Goal: Task Accomplishment & Management: Use online tool/utility

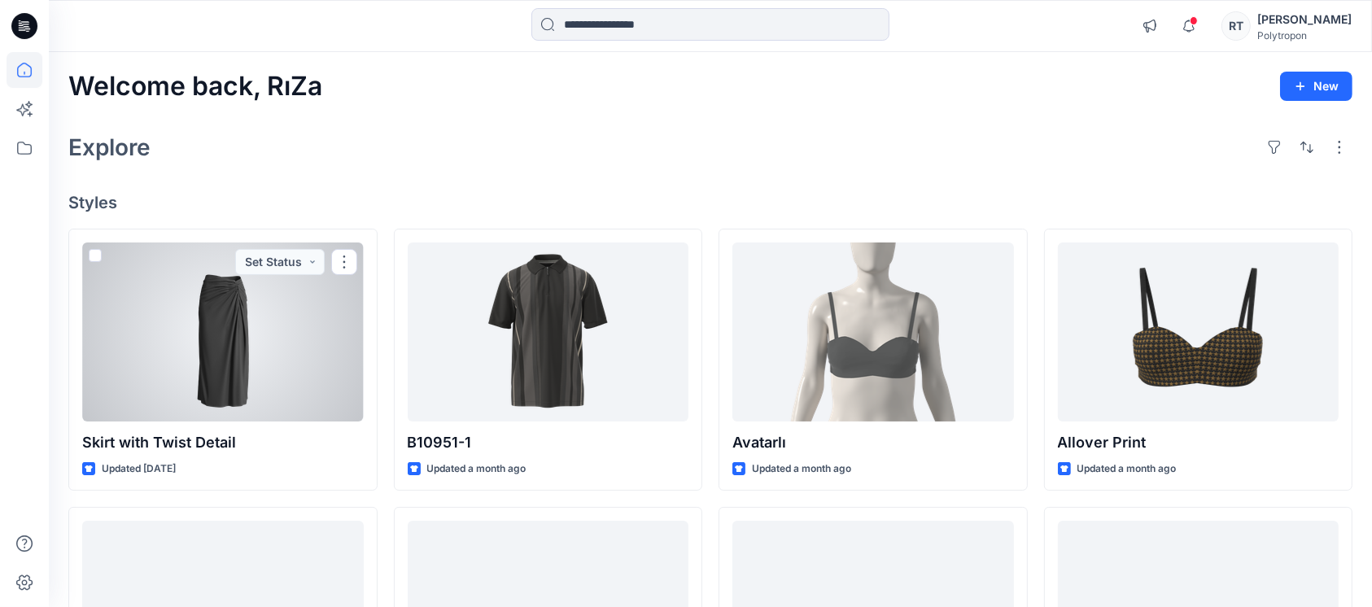
click at [254, 312] on div at bounding box center [223, 331] width 282 height 179
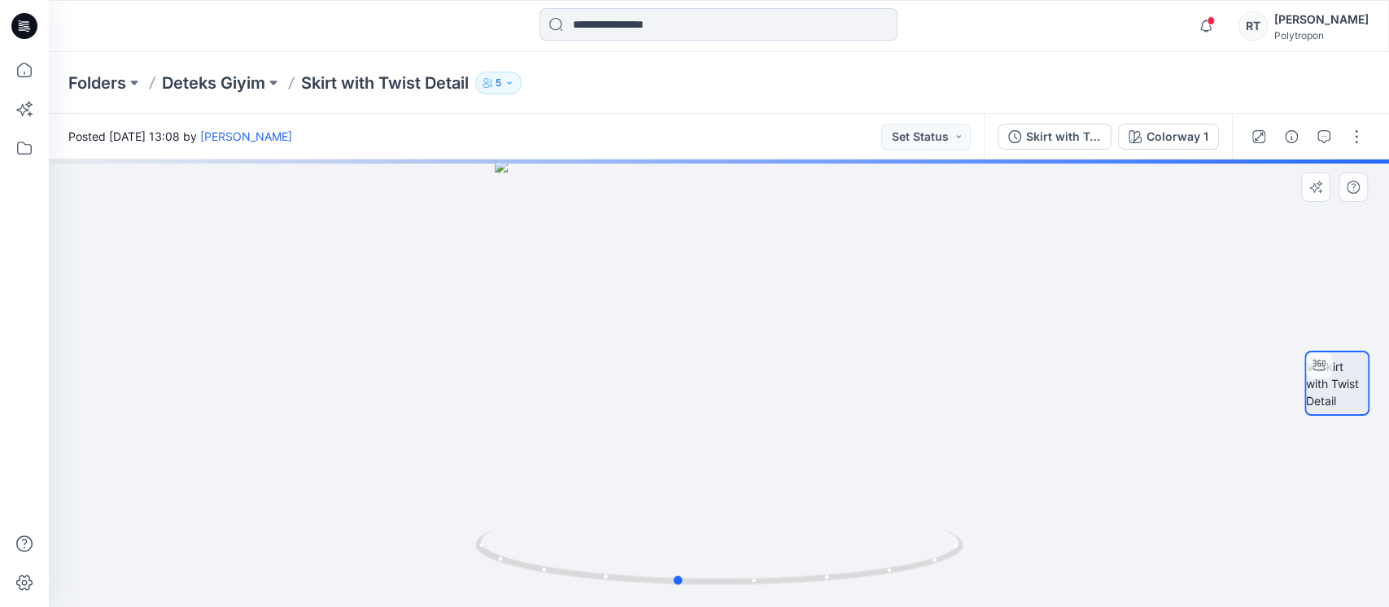
drag, startPoint x: 826, startPoint y: 370, endPoint x: 334, endPoint y: 436, distance: 495.8
click at [334, 436] on div at bounding box center [719, 382] width 1340 height 447
drag, startPoint x: 793, startPoint y: 272, endPoint x: 771, endPoint y: 570, distance: 299.5
click at [771, 570] on div at bounding box center [719, 382] width 1340 height 447
drag, startPoint x: 624, startPoint y: 296, endPoint x: 690, endPoint y: 468, distance: 183.9
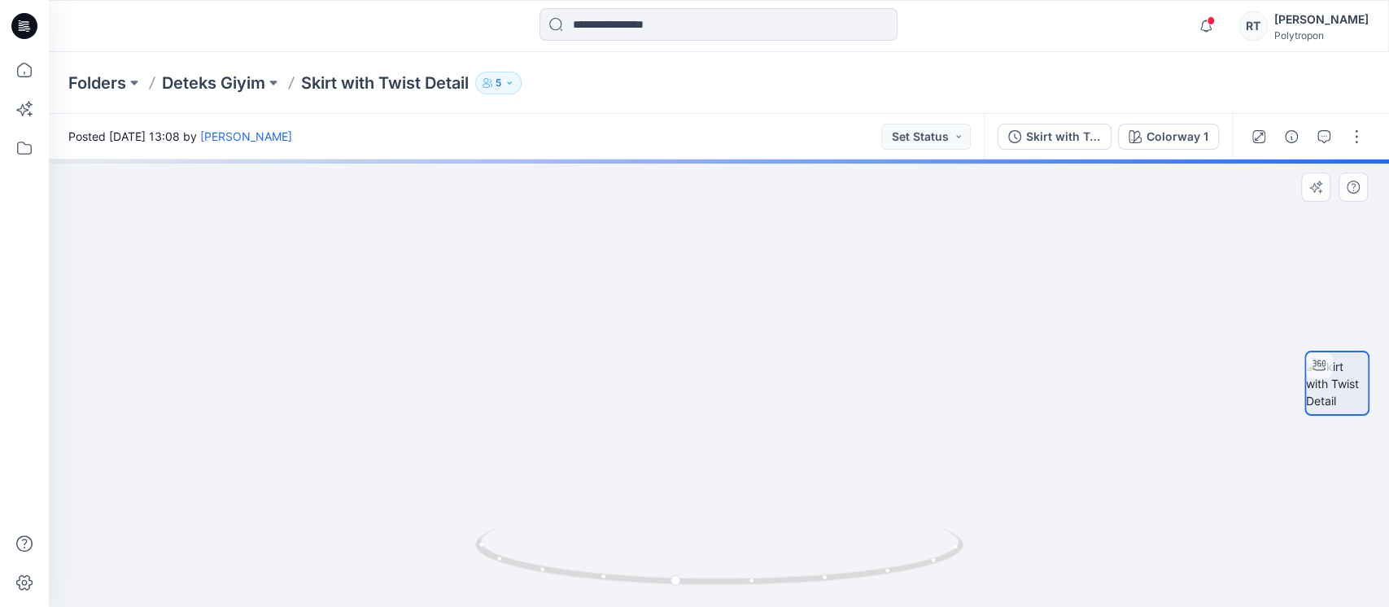
click at [690, 468] on img at bounding box center [639, 141] width 3038 height 932
drag, startPoint x: 761, startPoint y: 472, endPoint x: 905, endPoint y: 478, distance: 144.2
click at [905, 478] on div at bounding box center [719, 382] width 1340 height 447
click at [1364, 133] on button "button" at bounding box center [1356, 137] width 26 height 26
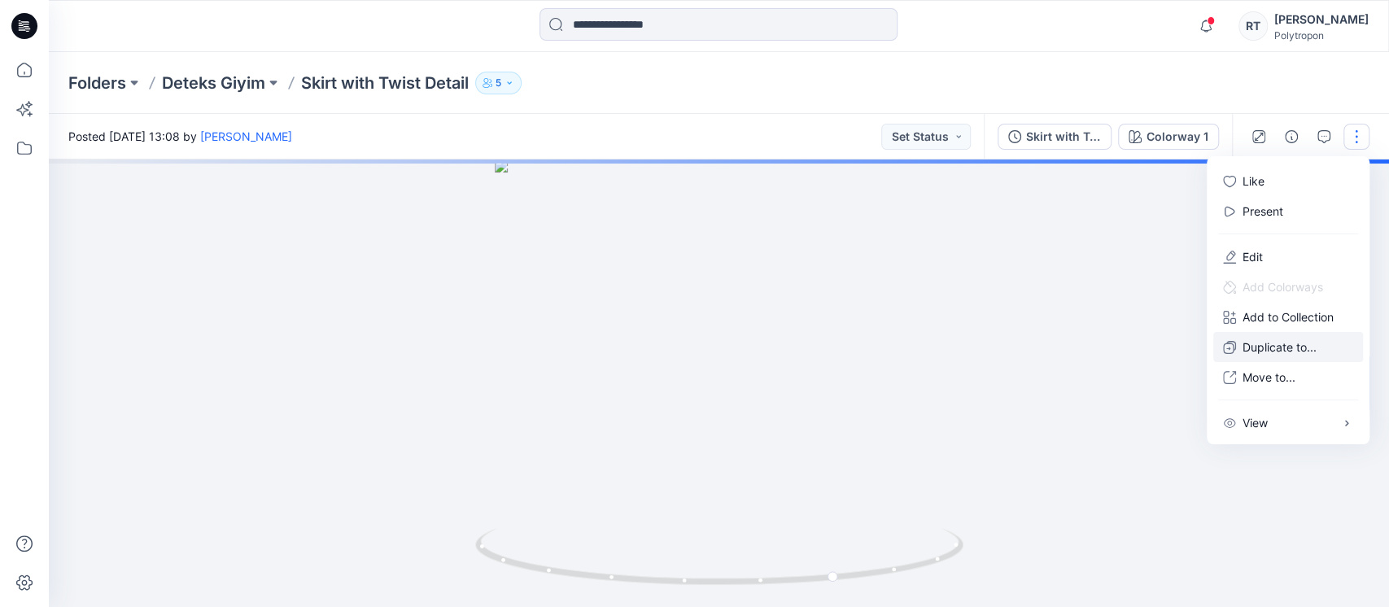
click at [1263, 348] on p "Duplicate to..." at bounding box center [1279, 346] width 74 height 17
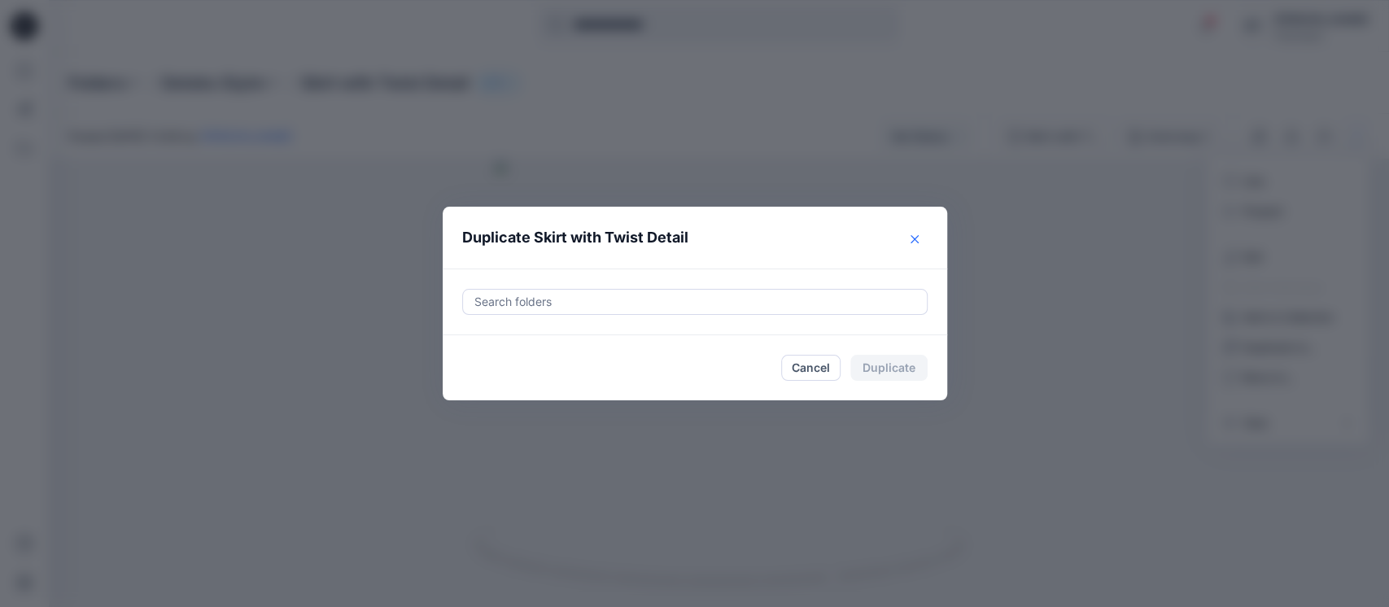
click at [911, 238] on icon "Close" at bounding box center [914, 239] width 8 height 8
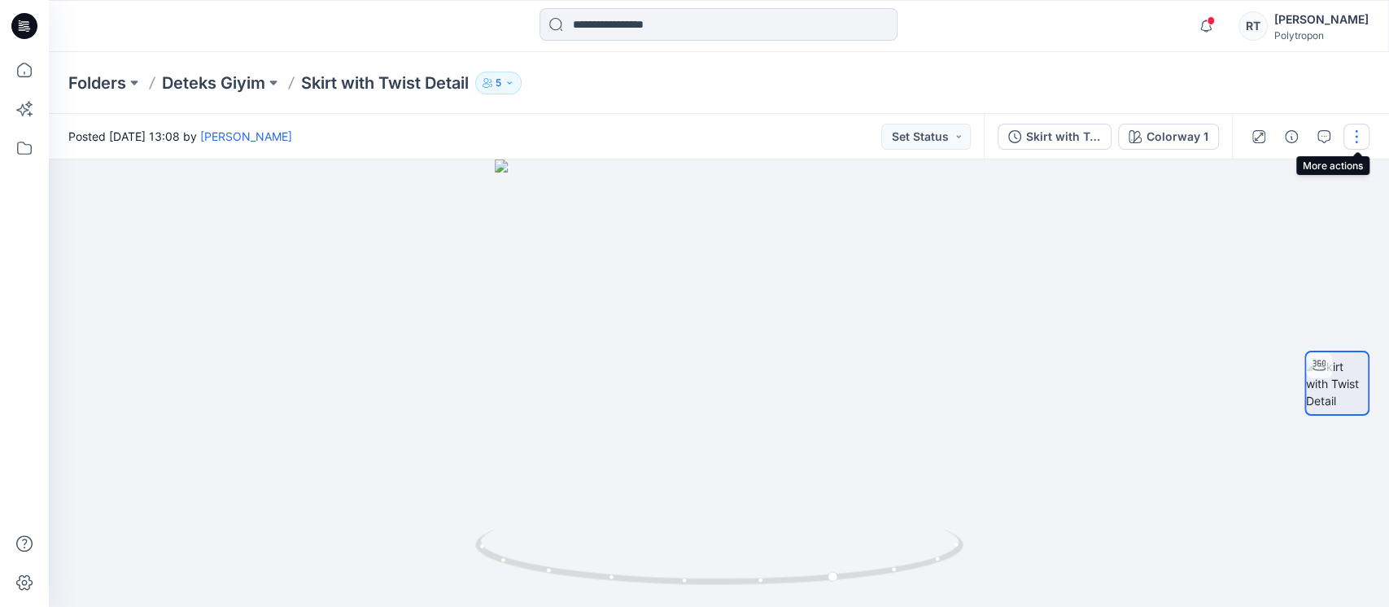
click at [1360, 142] on button "button" at bounding box center [1356, 137] width 26 height 26
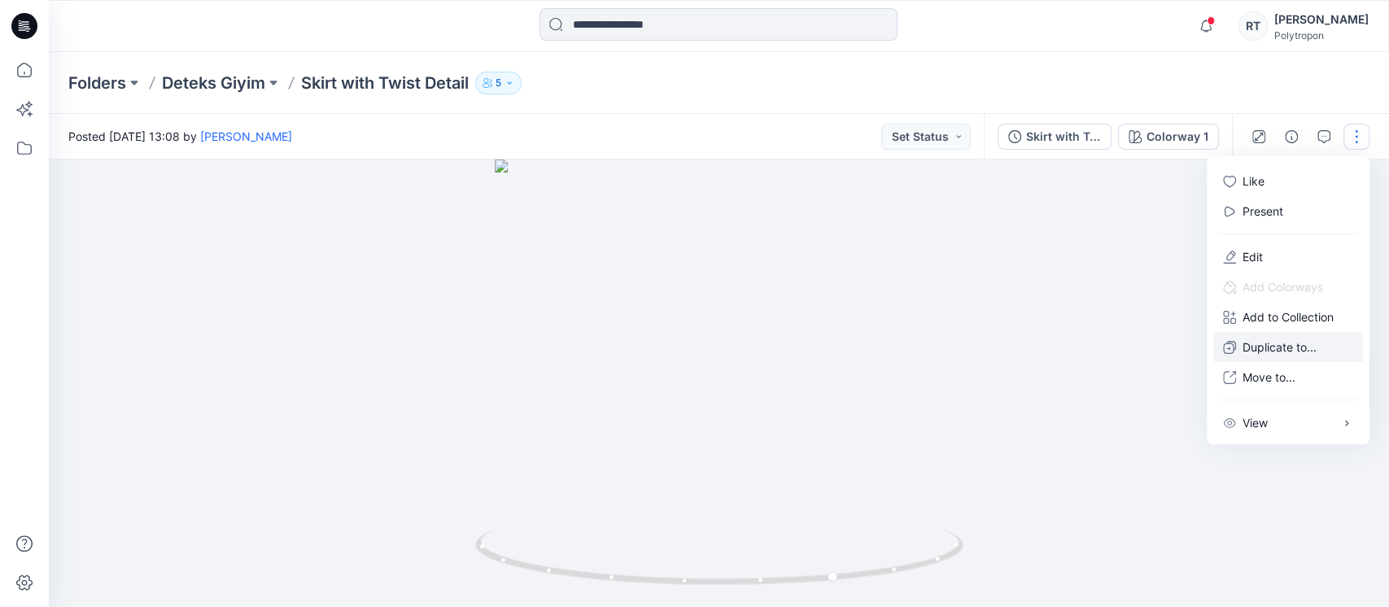
click at [1250, 342] on p "Duplicate to..." at bounding box center [1279, 346] width 74 height 17
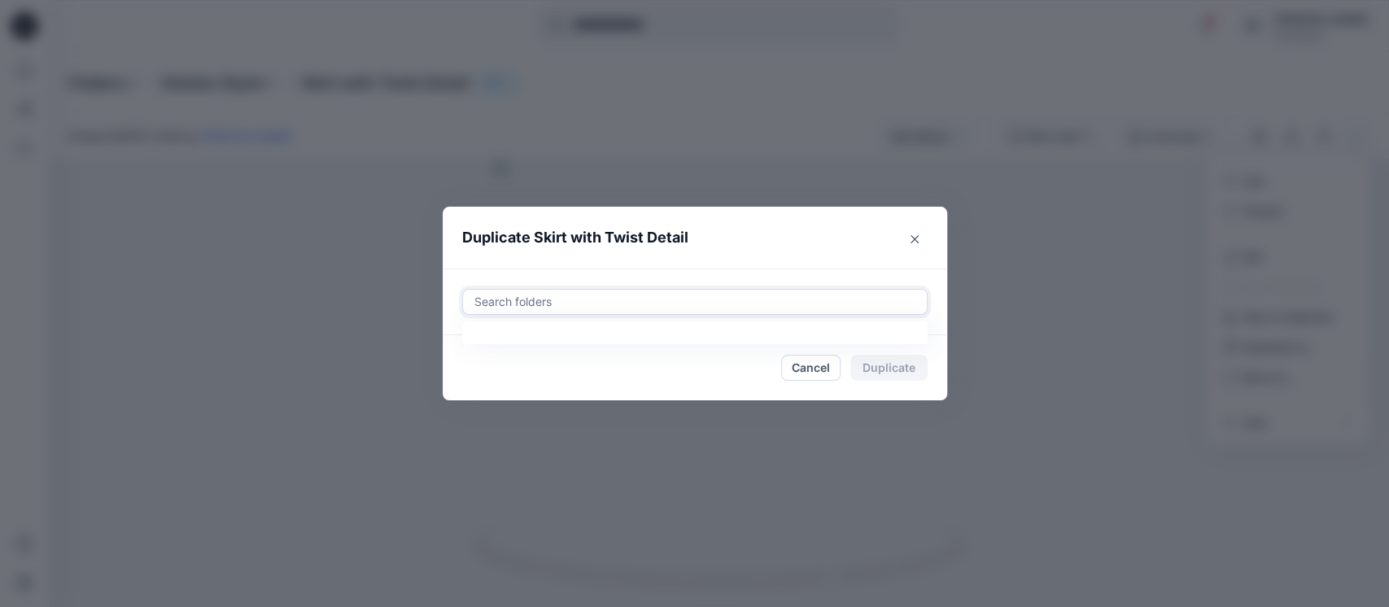
click at [526, 296] on div at bounding box center [695, 302] width 444 height 20
click at [692, 250] on header "Duplicate Skirt with Twist Detail" at bounding box center [679, 238] width 472 height 62
click at [645, 367] on div "Cancel Duplicate" at bounding box center [694, 368] width 465 height 26
click at [467, 365] on div "Cancel Duplicate" at bounding box center [694, 368] width 465 height 26
click at [912, 229] on button "Close" at bounding box center [914, 239] width 26 height 26
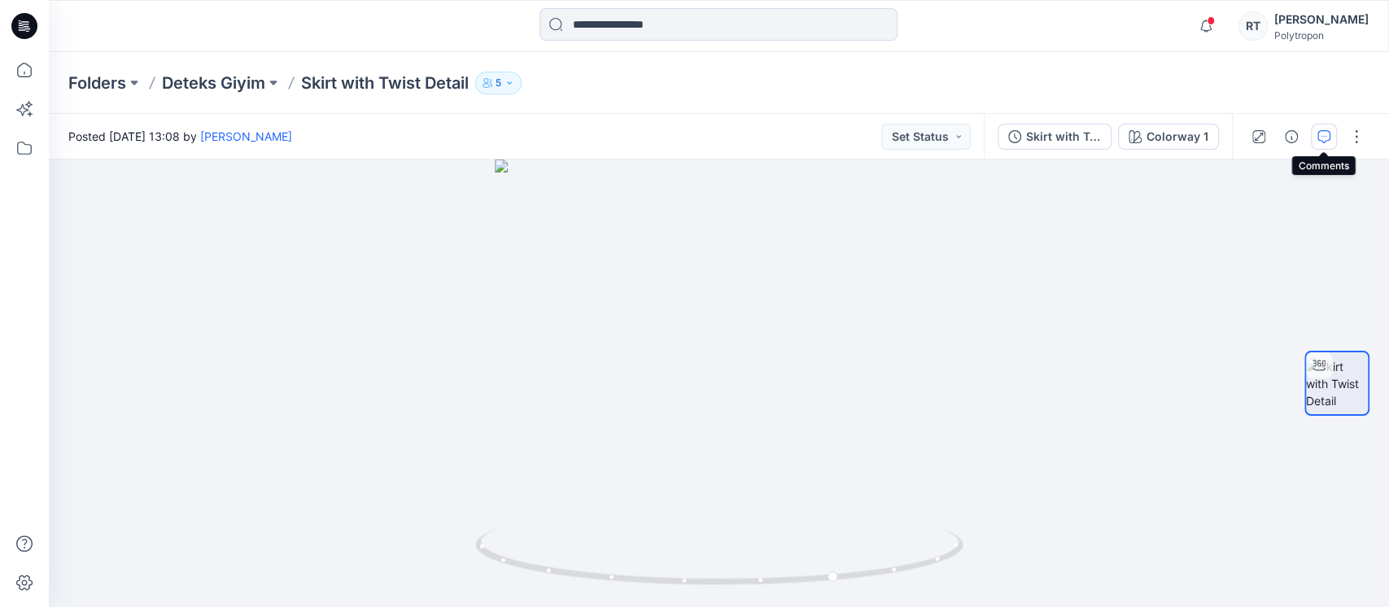
click at [1322, 133] on icon "button" at bounding box center [1323, 136] width 13 height 13
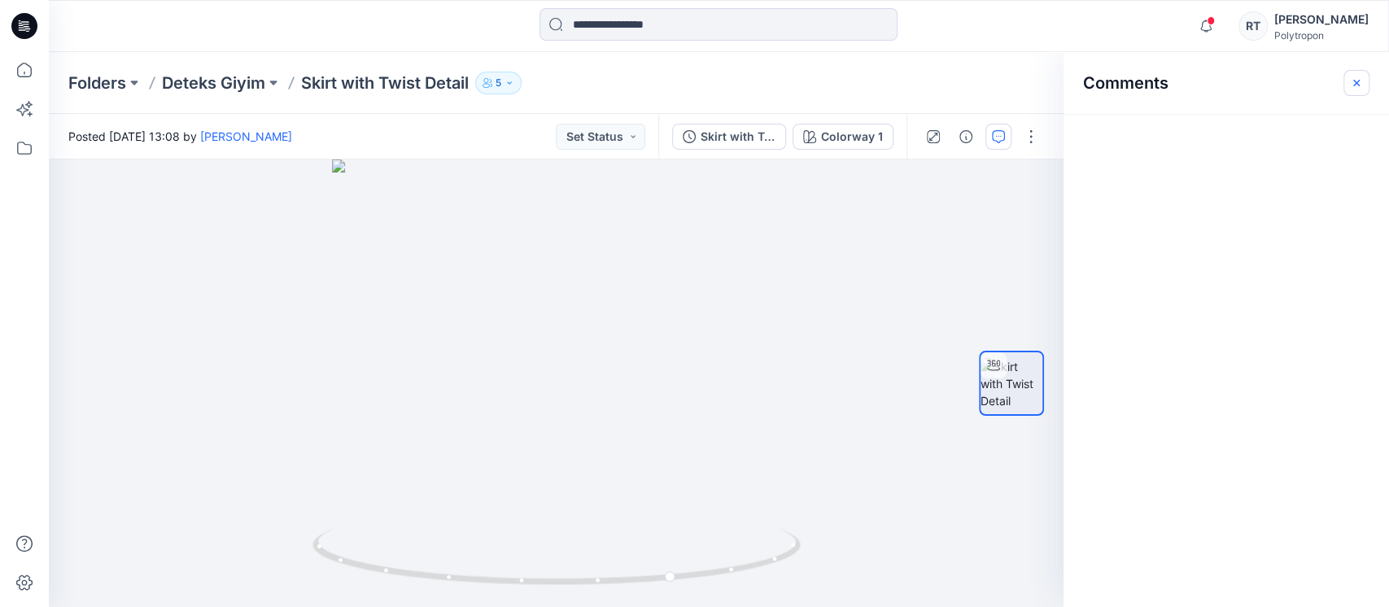
click at [1347, 81] on button "button" at bounding box center [1356, 83] width 26 height 26
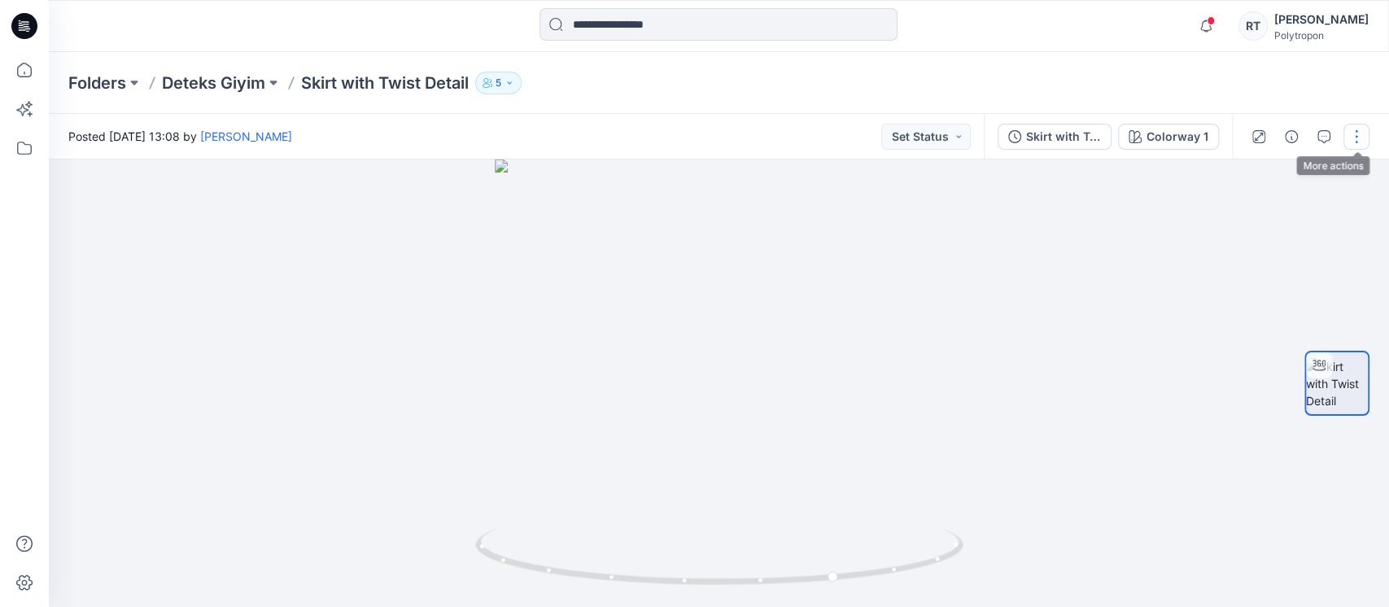
click at [1362, 129] on button "button" at bounding box center [1356, 137] width 26 height 26
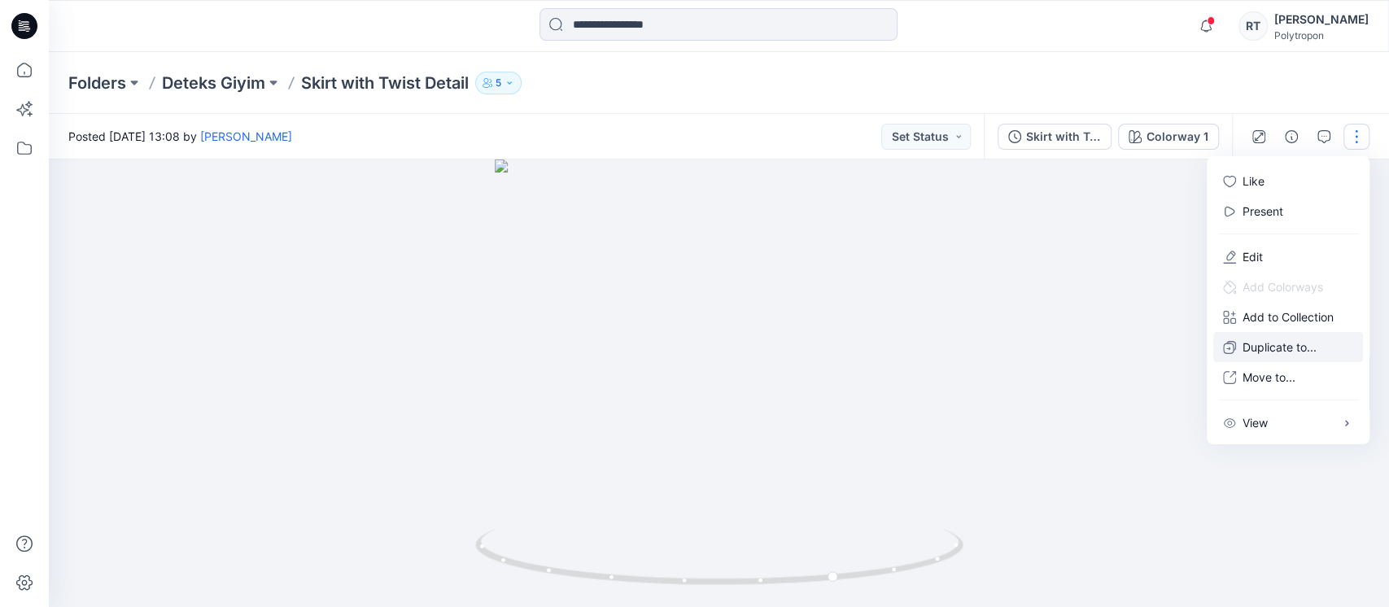
click at [1260, 343] on p "Duplicate to..." at bounding box center [1279, 346] width 74 height 17
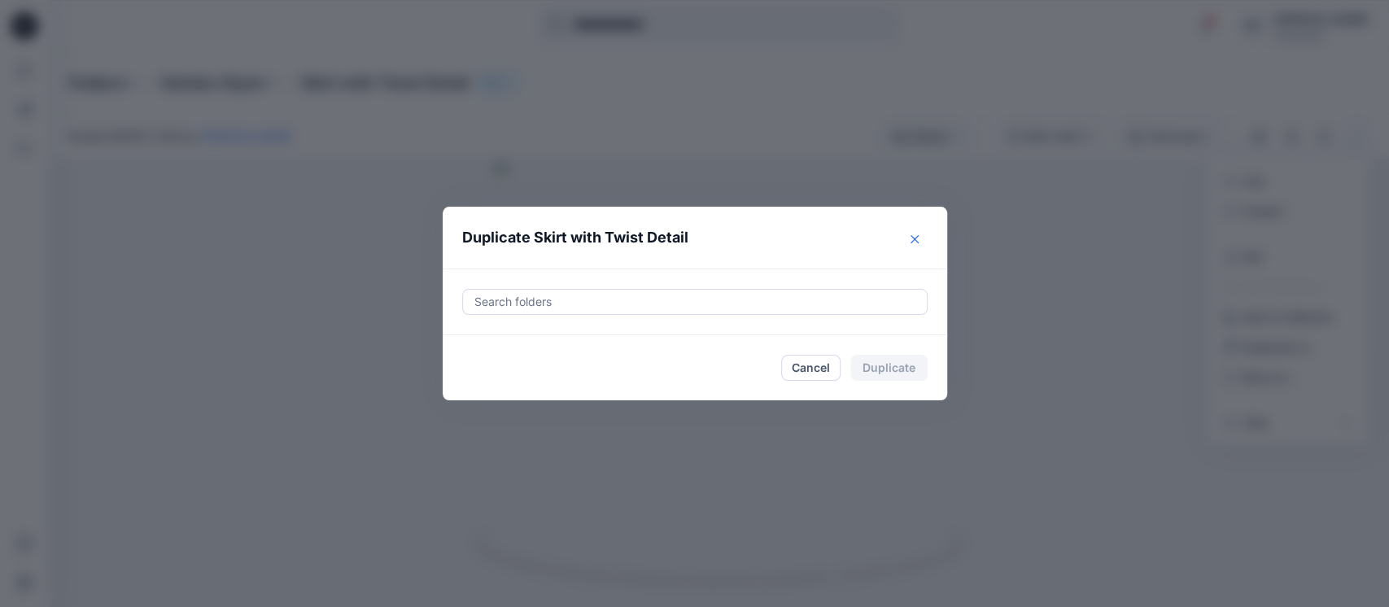
click at [915, 235] on icon "Close" at bounding box center [914, 239] width 8 height 8
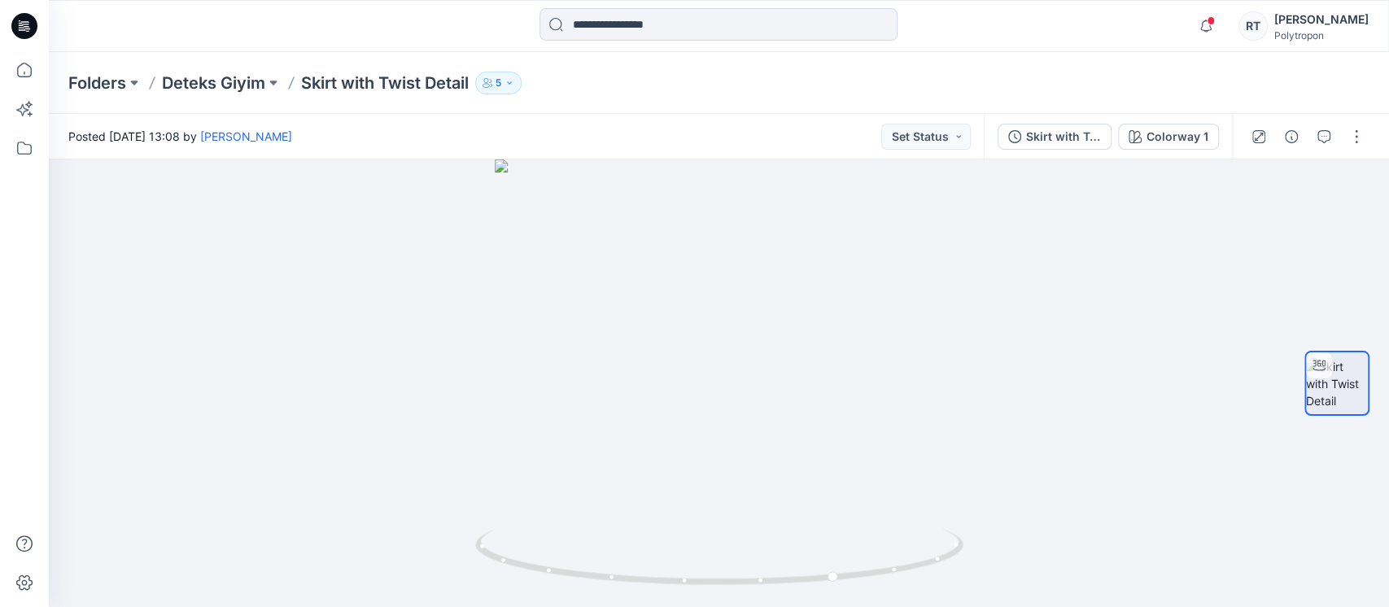
click at [918, 88] on div "Folders Deteks Giyim Skirt with Twist Detail 5" at bounding box center [655, 83] width 1174 height 23
click at [1349, 136] on button "button" at bounding box center [1356, 137] width 26 height 26
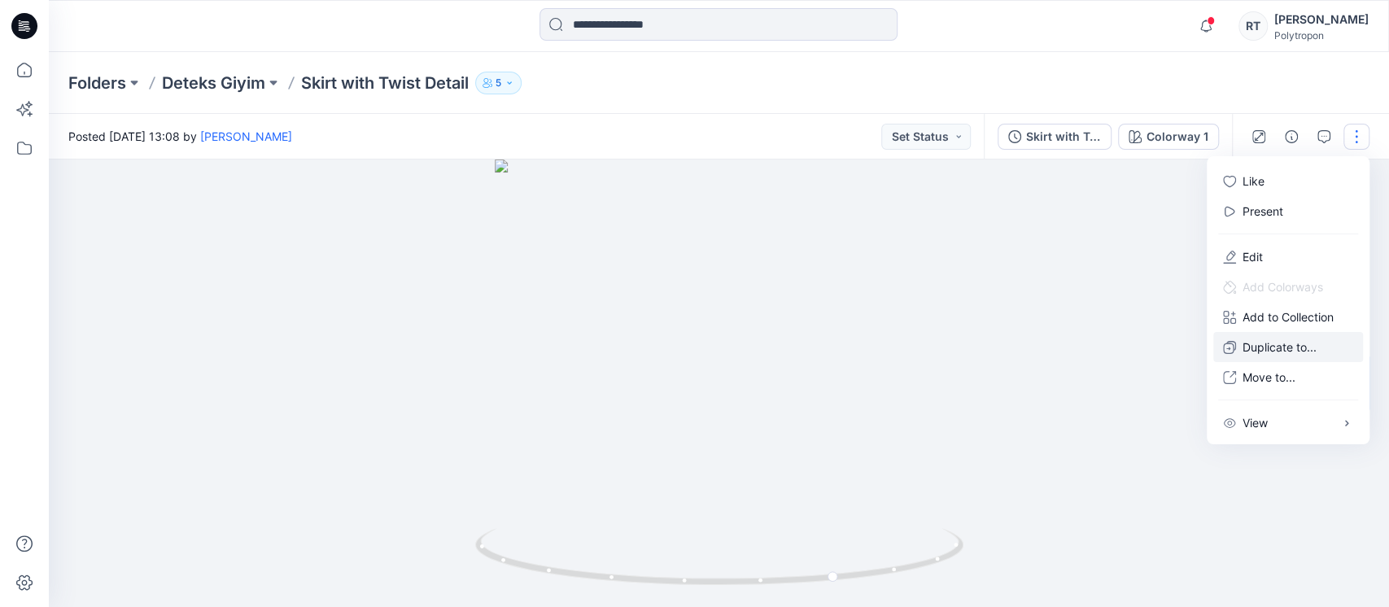
click at [1232, 347] on icon "button" at bounding box center [1229, 347] width 13 height 13
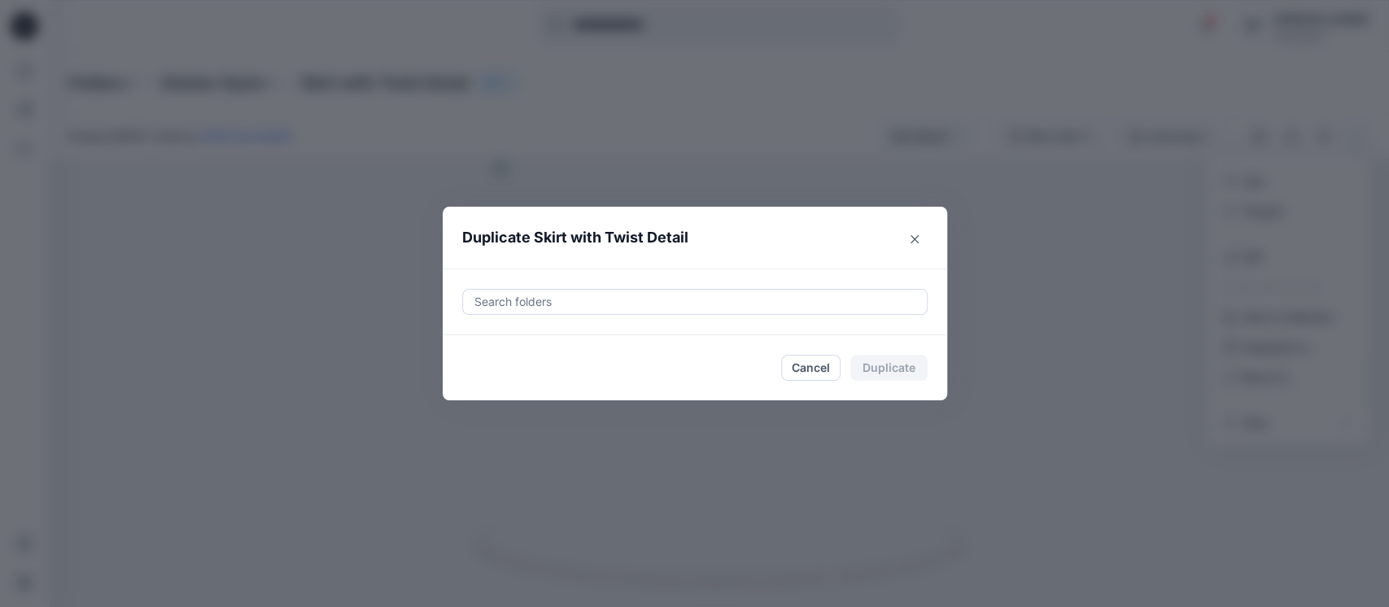
click at [557, 277] on div "Search folders" at bounding box center [695, 301] width 504 height 67
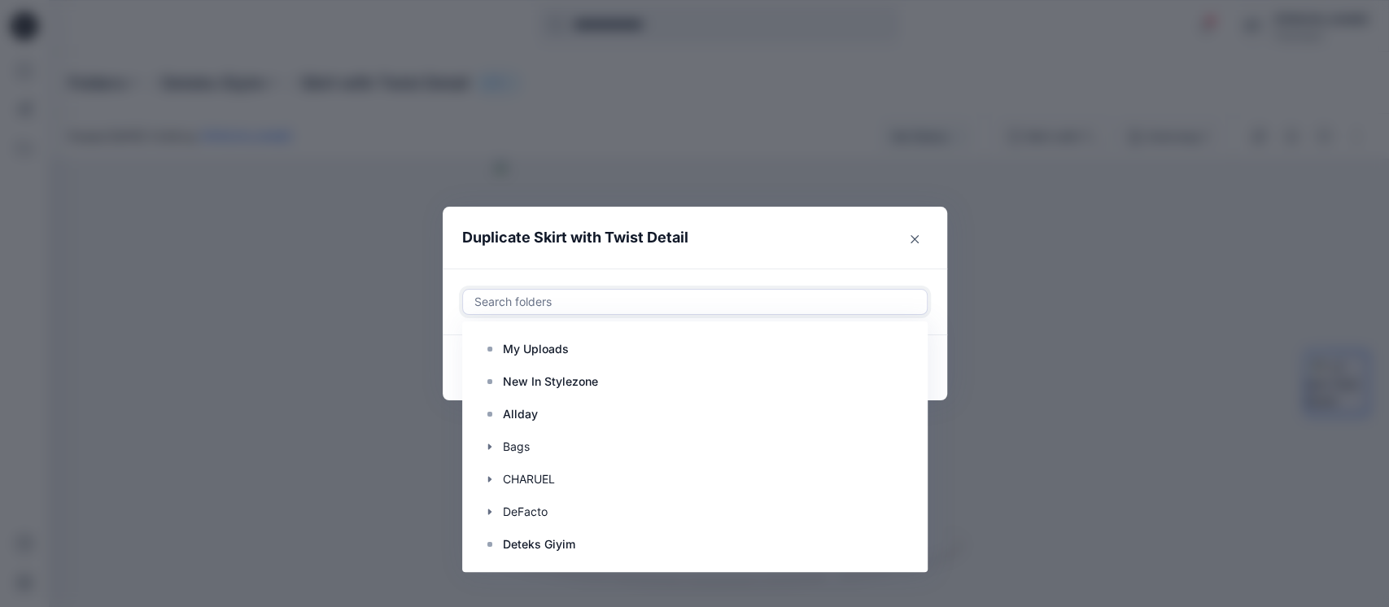
click at [557, 296] on div at bounding box center [695, 302] width 444 height 20
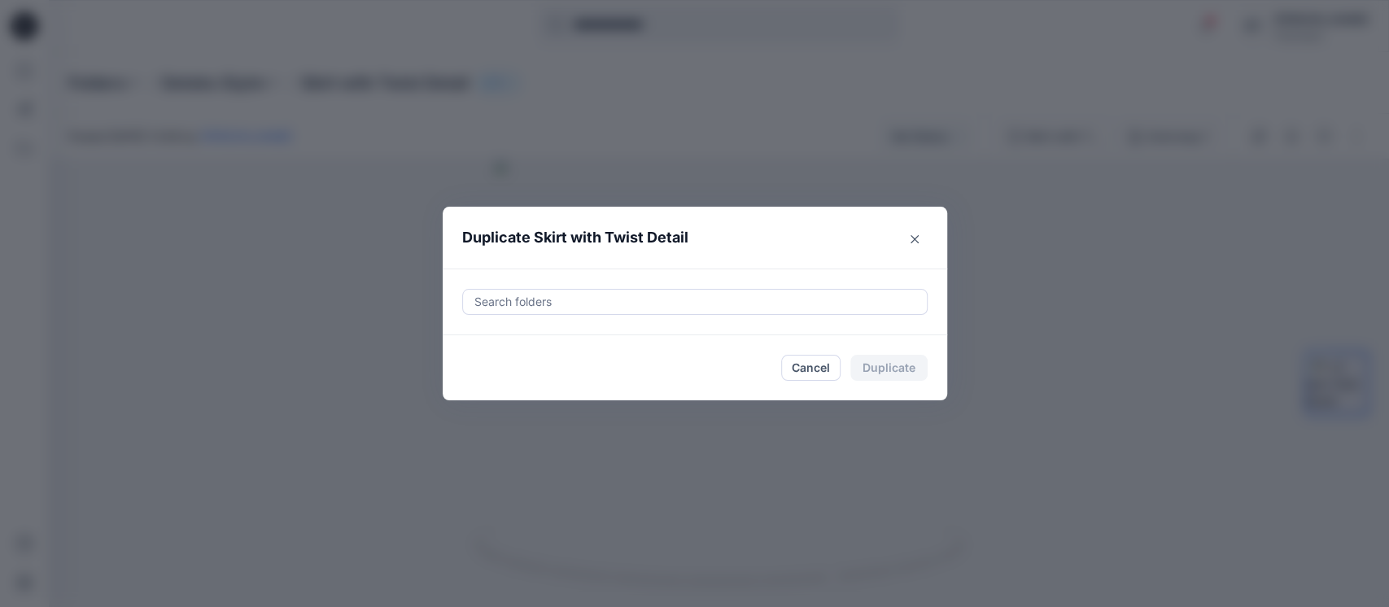
click at [444, 313] on div "Search folders" at bounding box center [695, 301] width 504 height 67
drag, startPoint x: 911, startPoint y: 369, endPoint x: 875, endPoint y: 372, distance: 36.7
click at [909, 369] on div "Cancel Duplicate" at bounding box center [854, 368] width 146 height 26
click at [915, 229] on button "Close" at bounding box center [914, 239] width 26 height 26
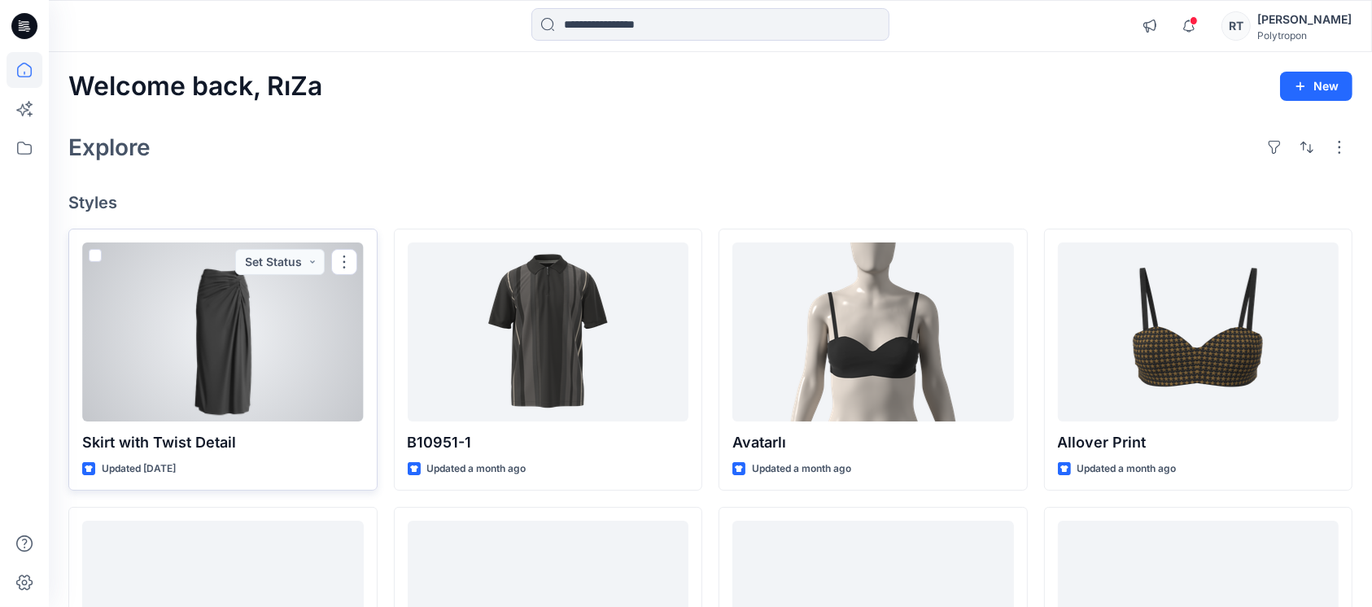
click at [225, 342] on div at bounding box center [223, 331] width 282 height 179
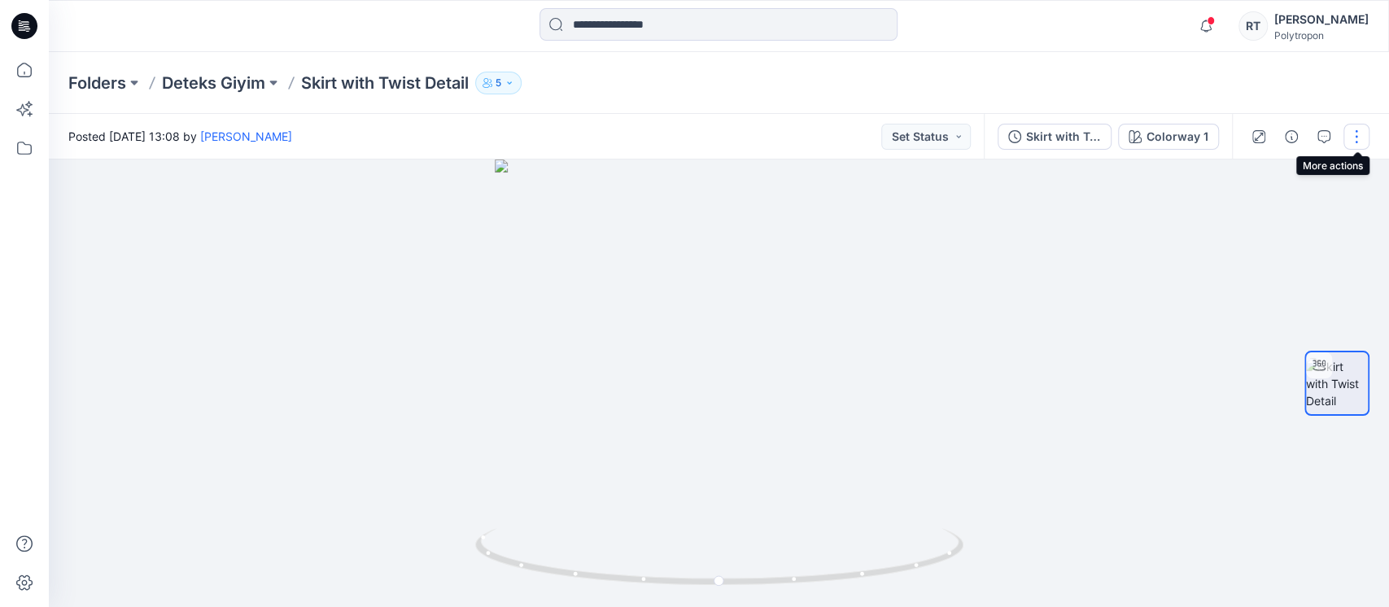
click at [1357, 140] on button "button" at bounding box center [1356, 137] width 26 height 26
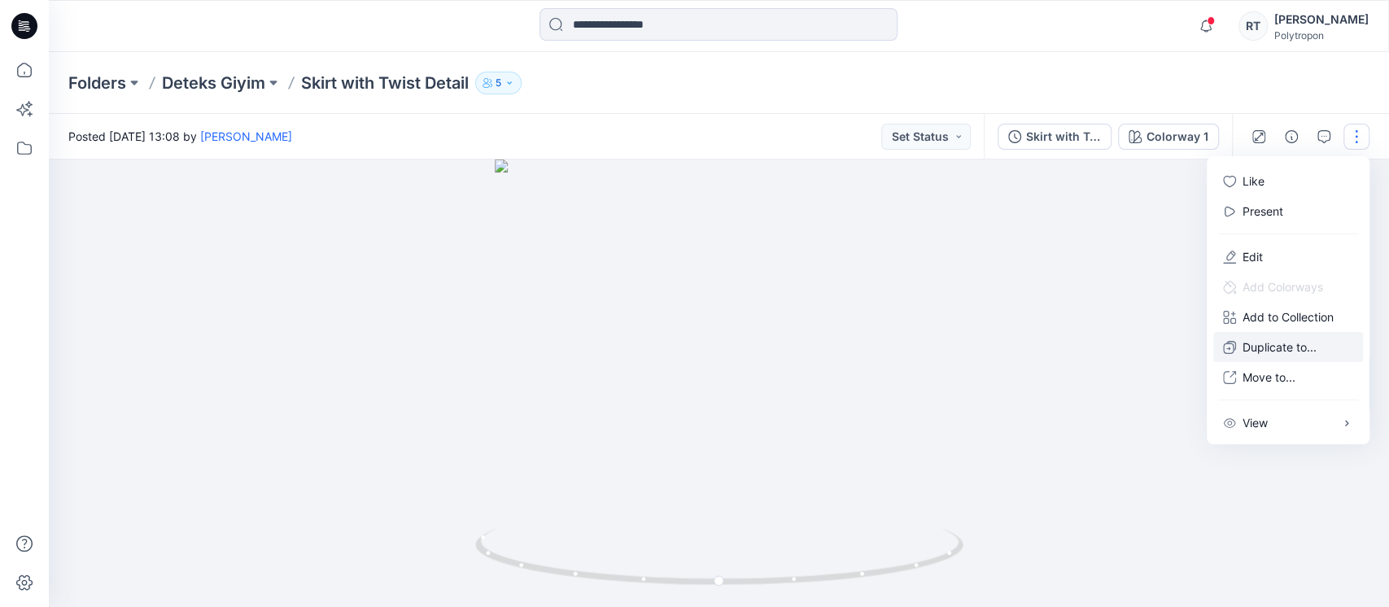
click at [1253, 352] on p "Duplicate to..." at bounding box center [1279, 346] width 74 height 17
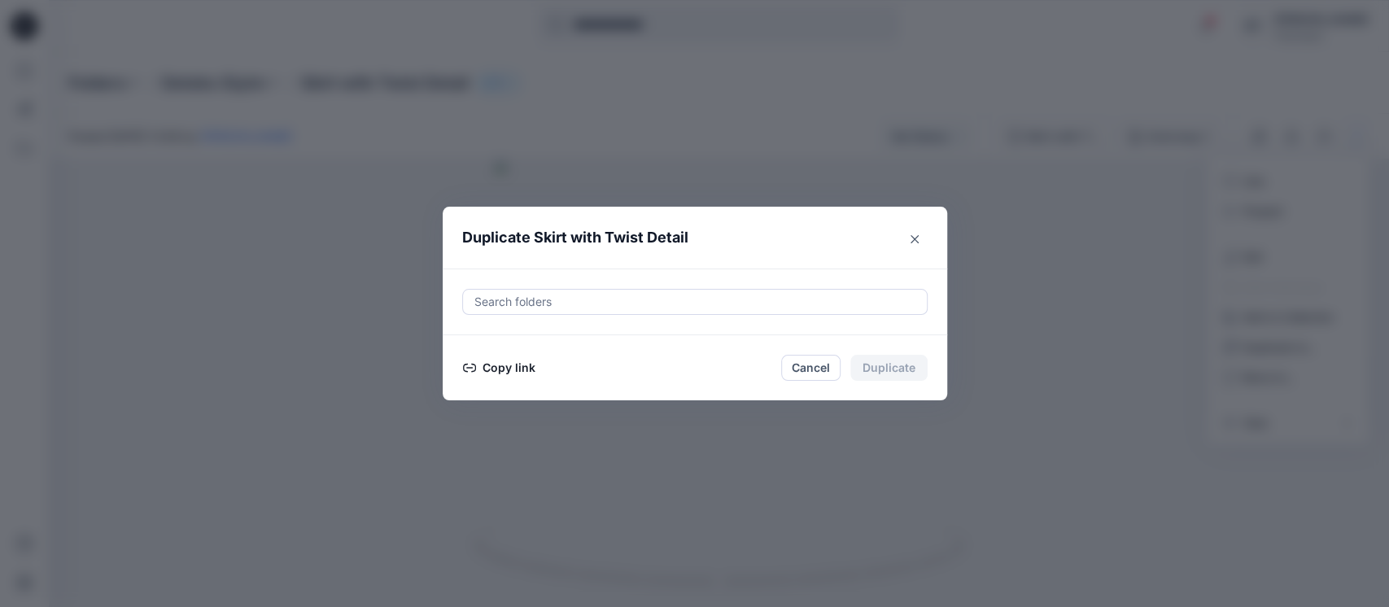
click at [513, 369] on button "Copy link" at bounding box center [499, 368] width 74 height 20
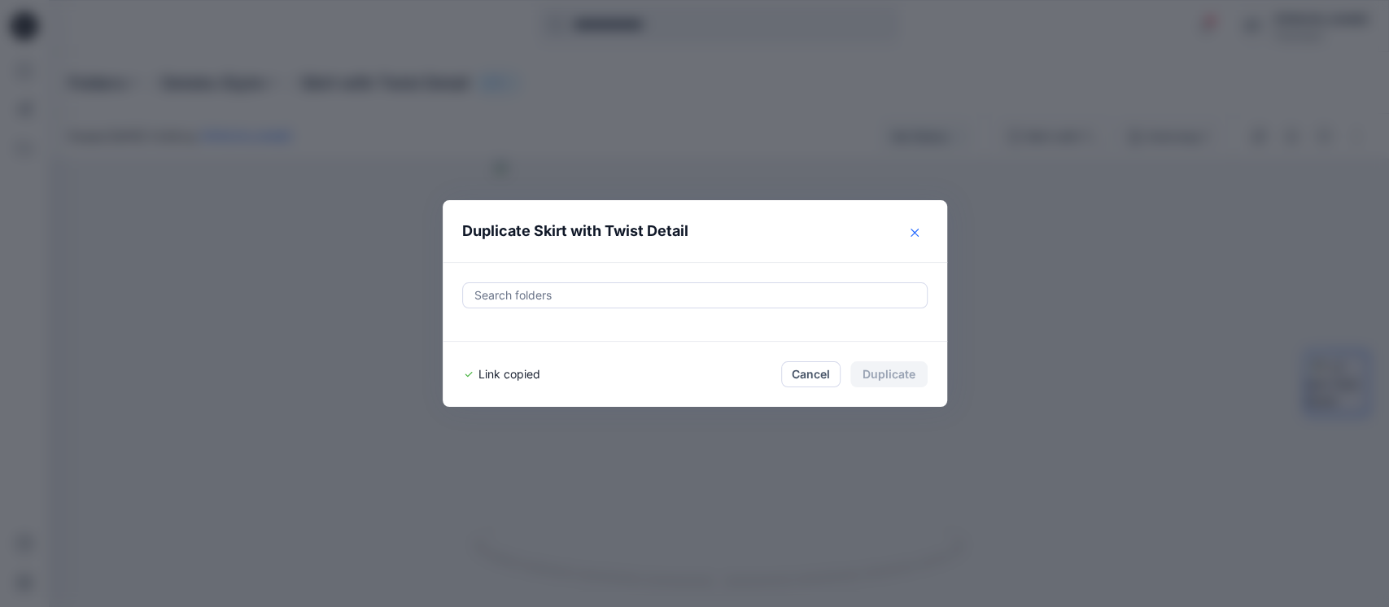
click at [916, 243] on button "Close" at bounding box center [914, 233] width 26 height 26
